Goal: Task Accomplishment & Management: Manage account settings

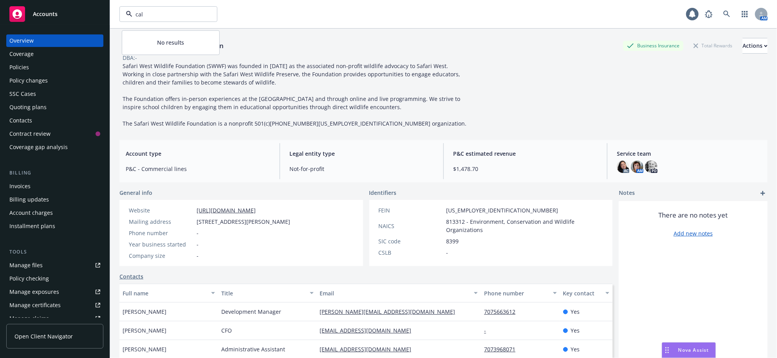
type input "cal-"
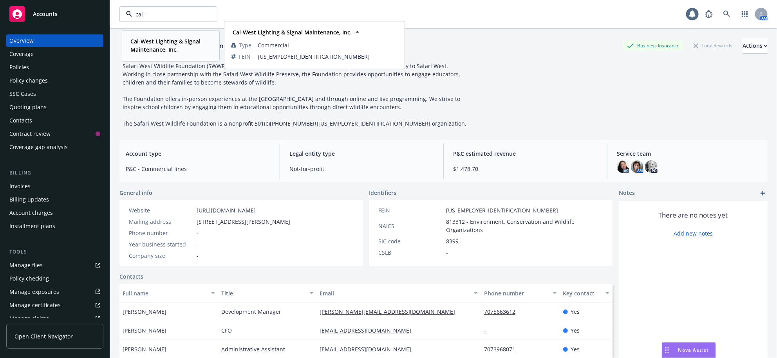
click at [164, 45] on strong "Cal-West Lighting & Signal Maintenance, Inc." at bounding box center [165, 46] width 70 height 16
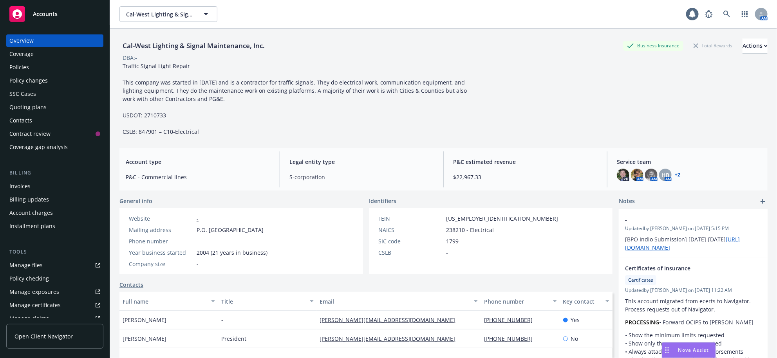
click at [54, 114] on div "Quoting plans" at bounding box center [54, 107] width 91 height 13
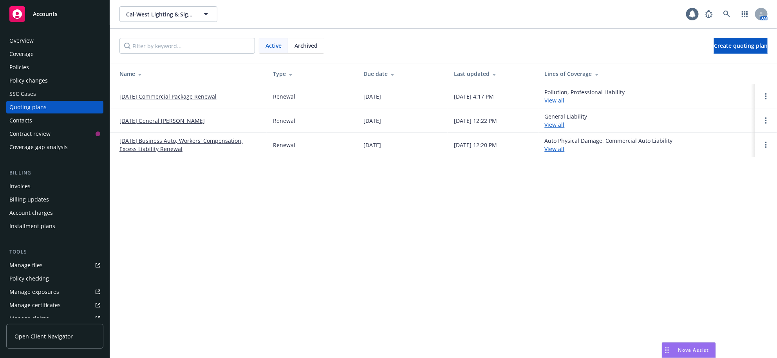
click at [154, 125] on link "[DATE] General [PERSON_NAME]" at bounding box center [161, 121] width 85 height 8
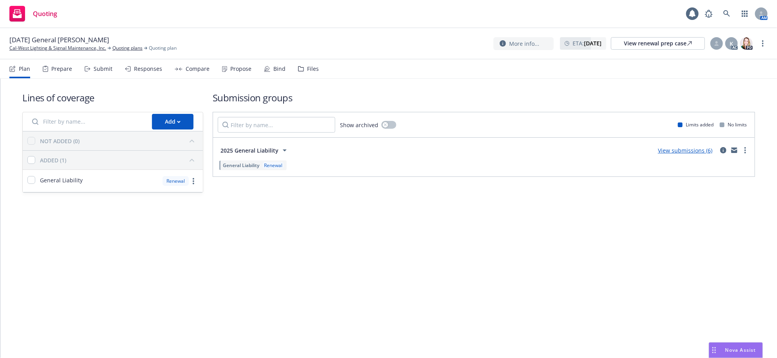
click at [110, 72] on div "Submit" at bounding box center [103, 69] width 19 height 6
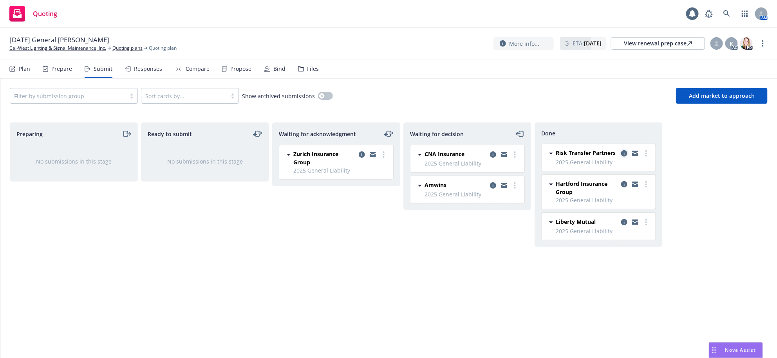
click at [623, 157] on icon "copy logging email" at bounding box center [624, 153] width 6 height 6
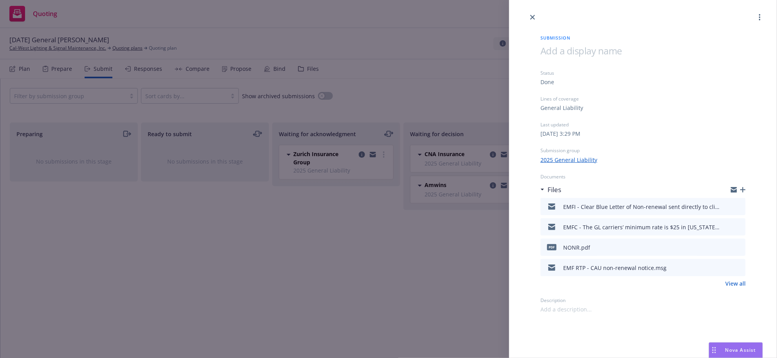
click at [735, 250] on icon "preview file" at bounding box center [737, 246] width 7 height 5
click at [536, 18] on link "close" at bounding box center [532, 17] width 9 height 9
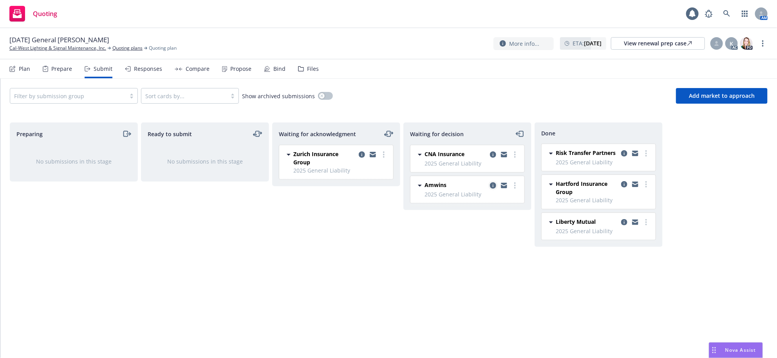
click at [494, 189] on icon "copy logging email" at bounding box center [493, 185] width 6 height 6
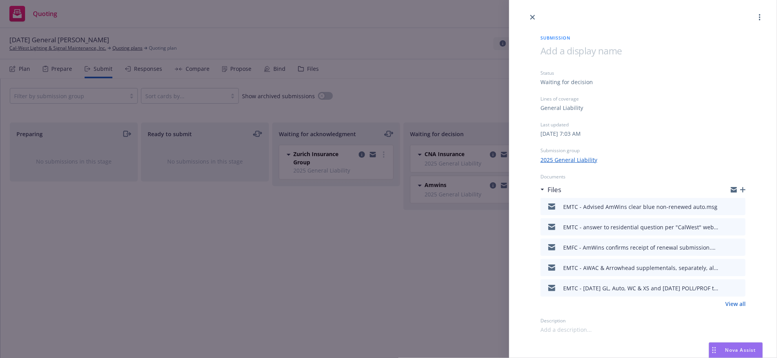
scroll to position [23, 0]
click at [461, 279] on div "Submission Status Waiting for decision Lines of coverage General Liability Last…" at bounding box center [388, 179] width 777 height 358
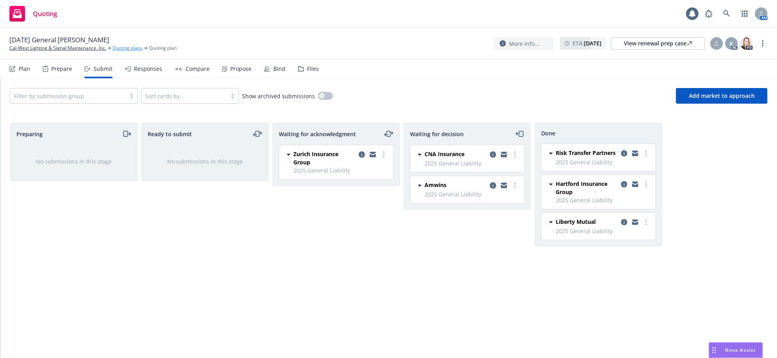
click at [130, 51] on link "Quoting plans" at bounding box center [127, 48] width 30 height 7
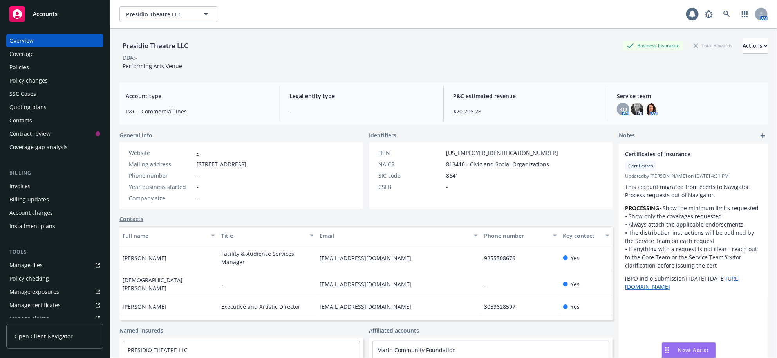
scroll to position [146, 0]
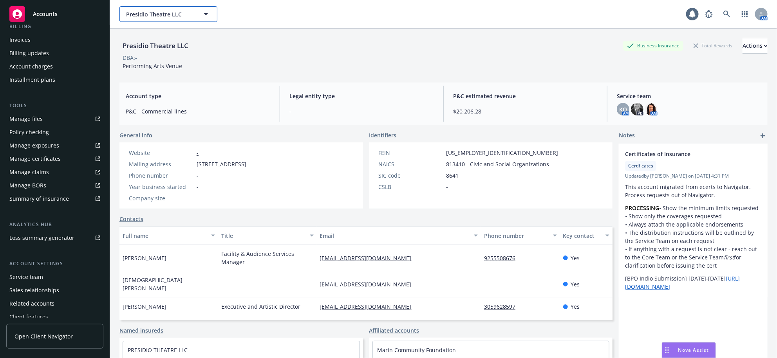
click at [162, 22] on button "Presidio Theatre LLC" at bounding box center [168, 14] width 98 height 16
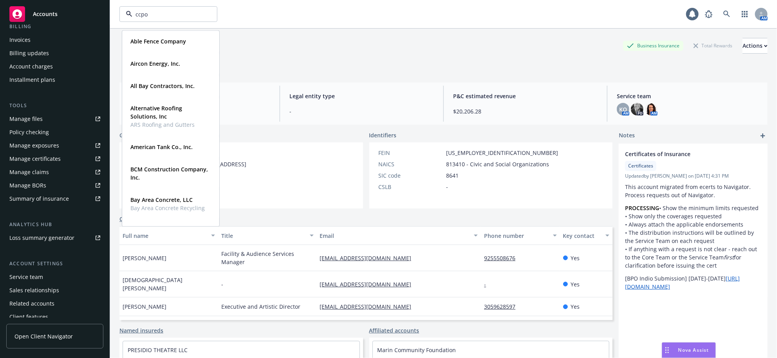
type input "ccpoa"
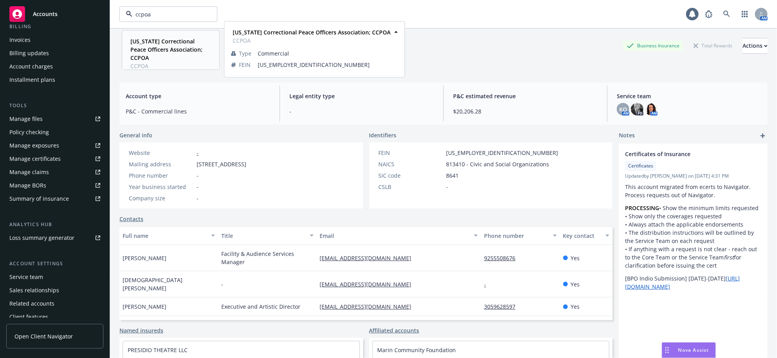
drag, startPoint x: 162, startPoint y: 47, endPoint x: 162, endPoint y: 53, distance: 6.7
click at [162, 49] on strong "California Correctional Peace Officers Association; CCPOA" at bounding box center [166, 50] width 72 height 24
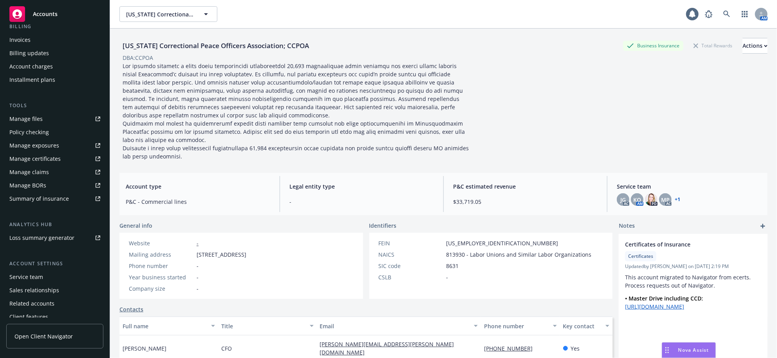
click at [18, 46] on div "Invoices" at bounding box center [19, 40] width 21 height 13
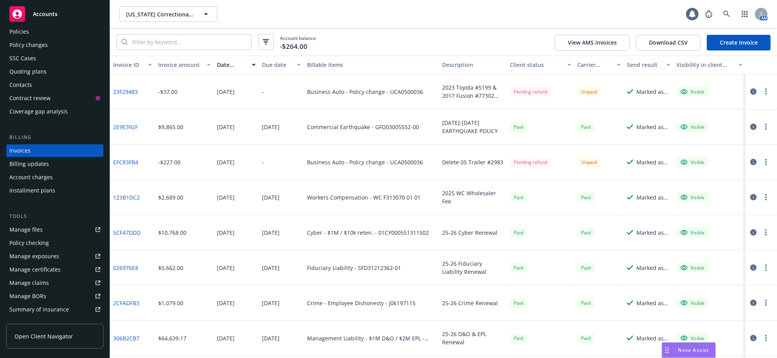
click at [730, 51] on link "Create Invoice" at bounding box center [739, 43] width 64 height 16
